Goal: Find contact information: Find contact information

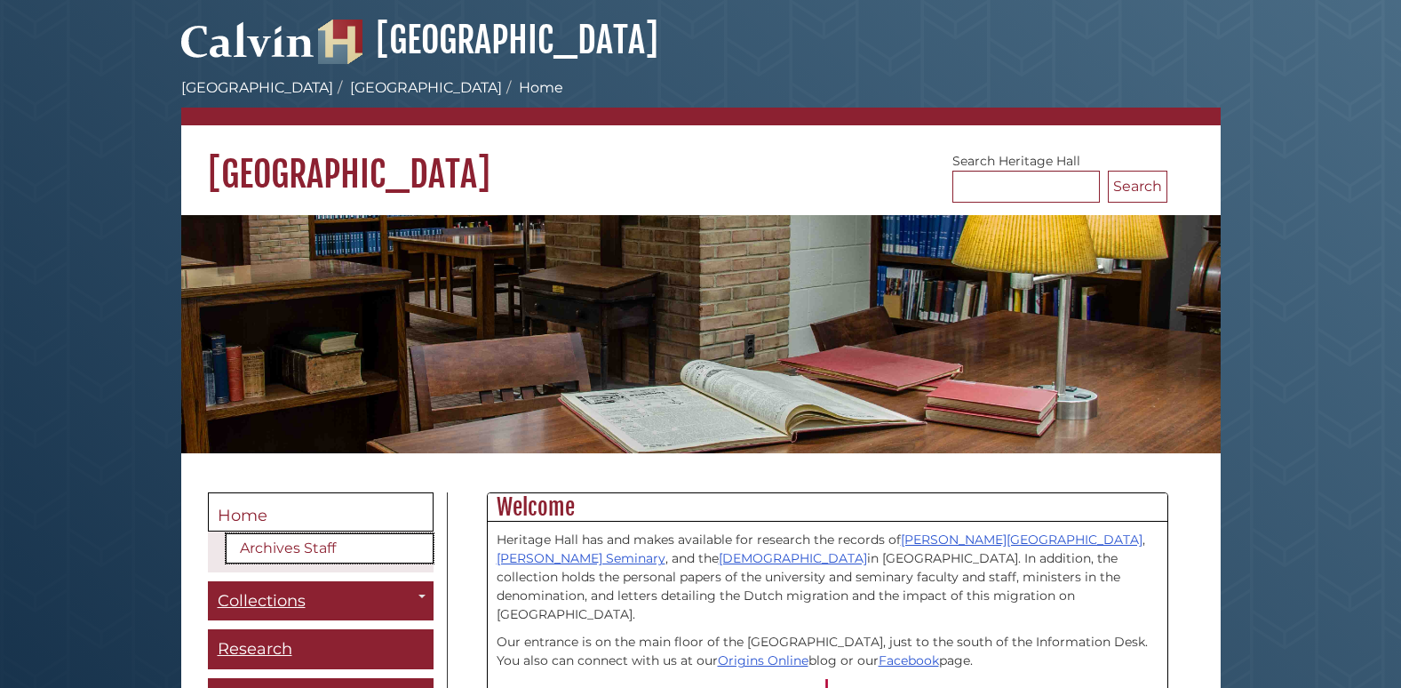
scroll to position [178, 0]
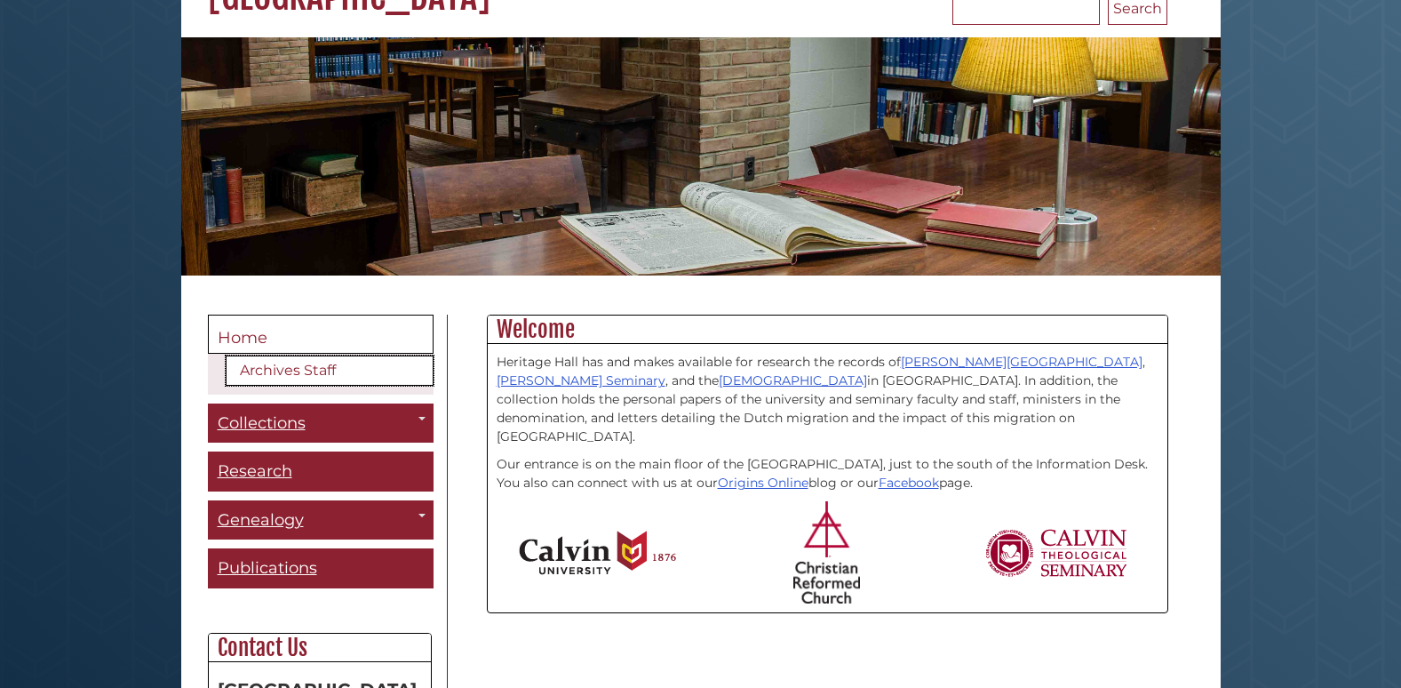
click at [339, 374] on link "Archives Staff" at bounding box center [330, 370] width 208 height 30
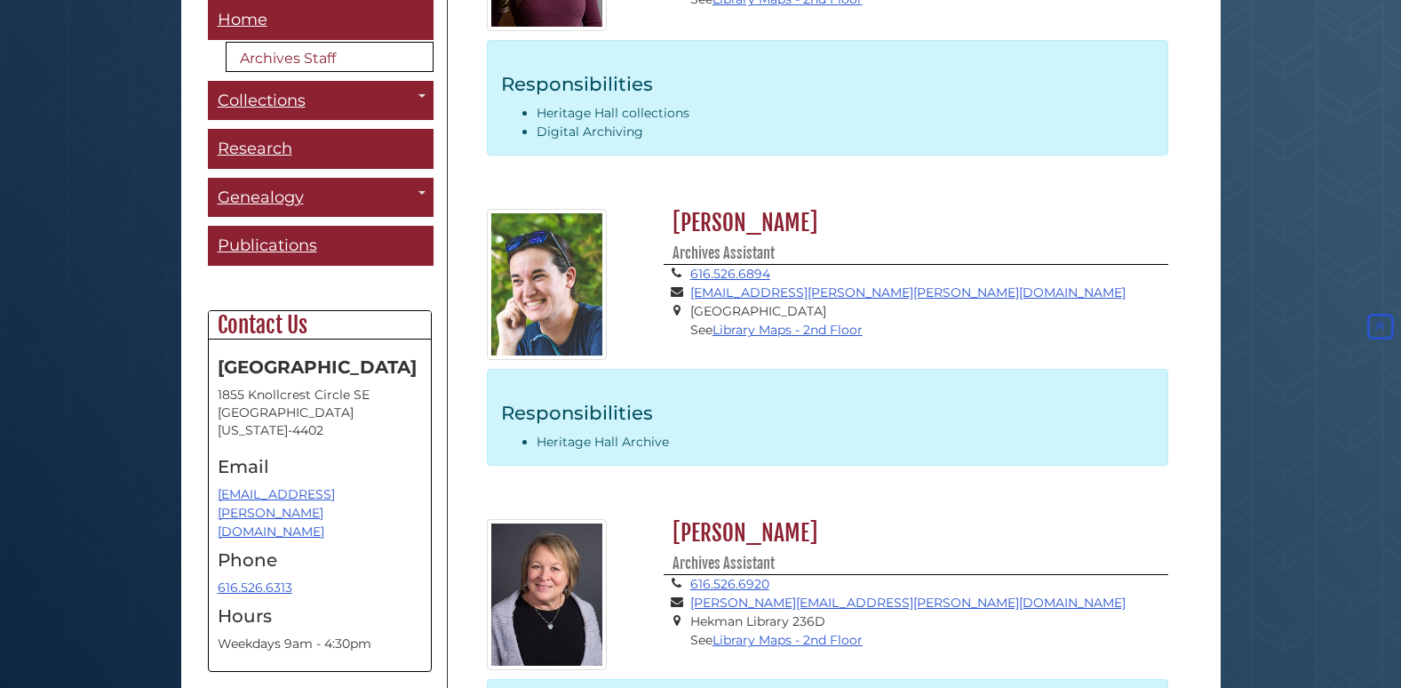
scroll to position [1200, 0]
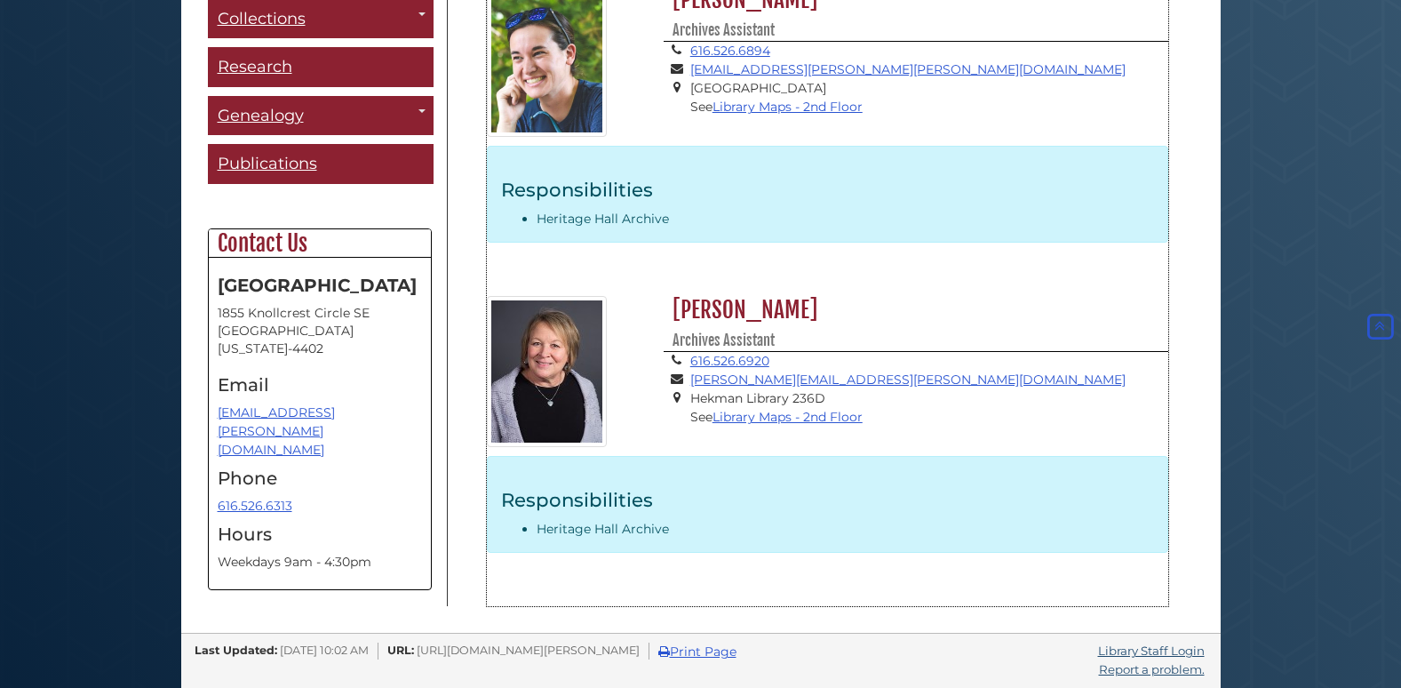
click at [563, 528] on li "Heritage Hall Archive" at bounding box center [845, 529] width 617 height 19
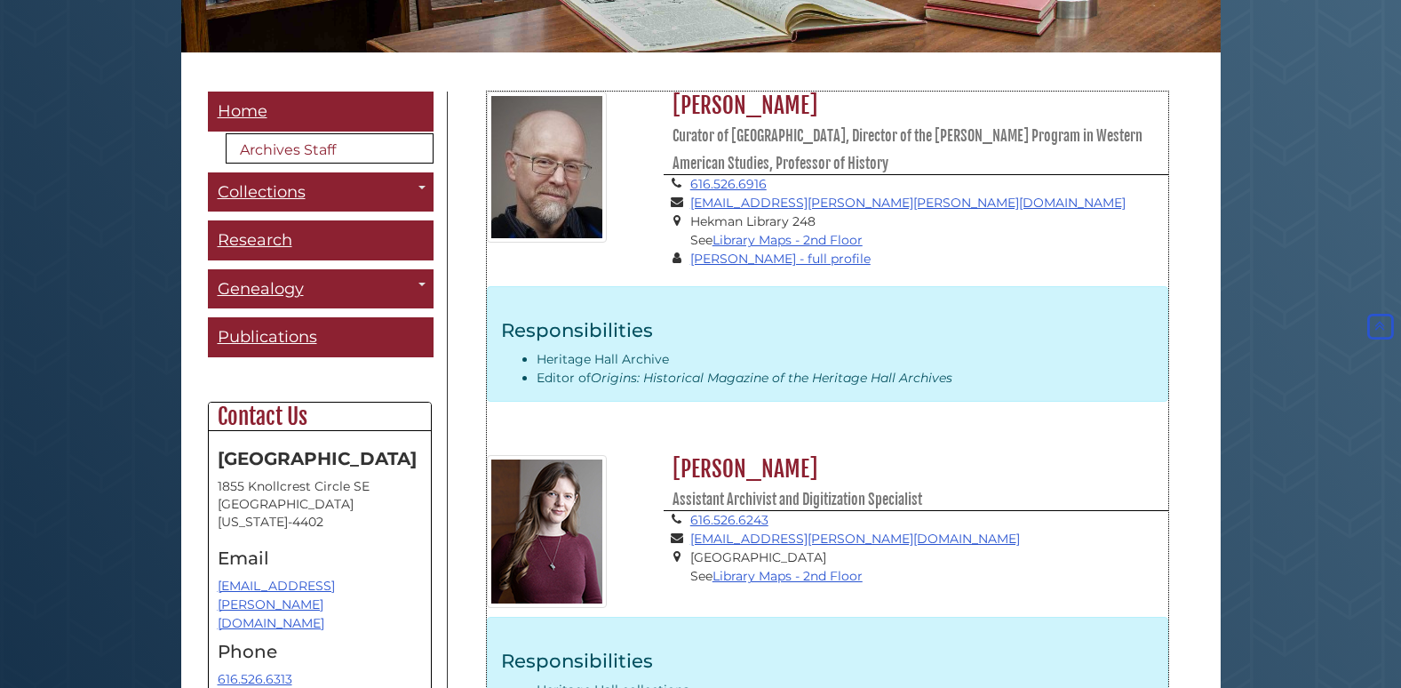
scroll to position [312, 0]
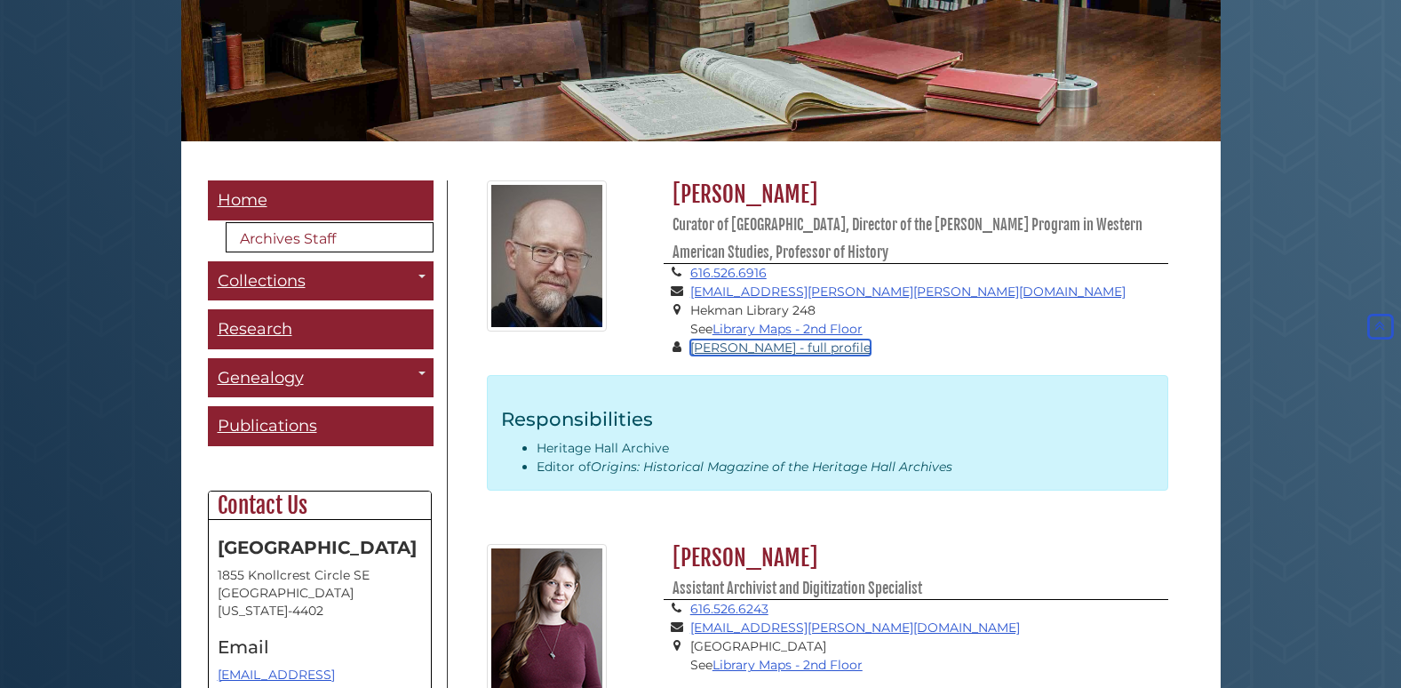
click at [819, 350] on link "William Katerberg - full profile" at bounding box center [780, 347] width 180 height 16
